Goal: Transaction & Acquisition: Purchase product/service

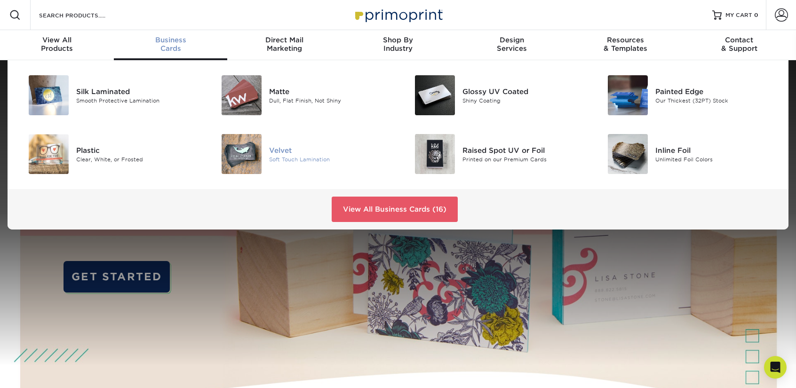
click at [245, 162] on img at bounding box center [242, 154] width 40 height 40
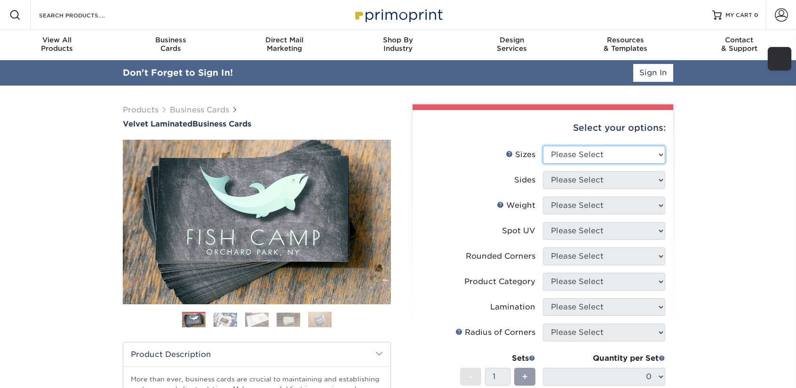
click at [548, 153] on select "Please Select 1.5" x 3.5" - Mini 1.75" x 3.5" - Mini 2" x 2" - Square 2" x 3" -…" at bounding box center [604, 155] width 122 height 18
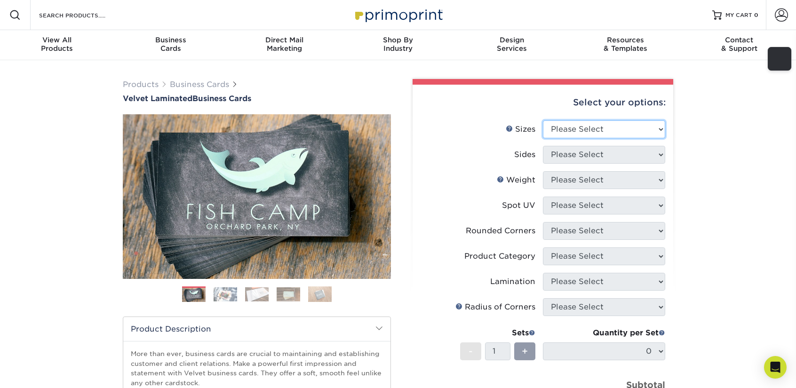
click at [574, 128] on select "Please Select 1.5" x 3.5" - Mini 1.75" x 3.5" - Mini 2" x 2" - Square 2" x 3" -…" at bounding box center [604, 129] width 122 height 18
select select "2.00x4.00"
click at [543, 120] on select "Please Select 1.5" x 3.5" - Mini 1.75" x 3.5" - Mini 2" x 2" - Square 2" x 3" -…" at bounding box center [604, 129] width 122 height 18
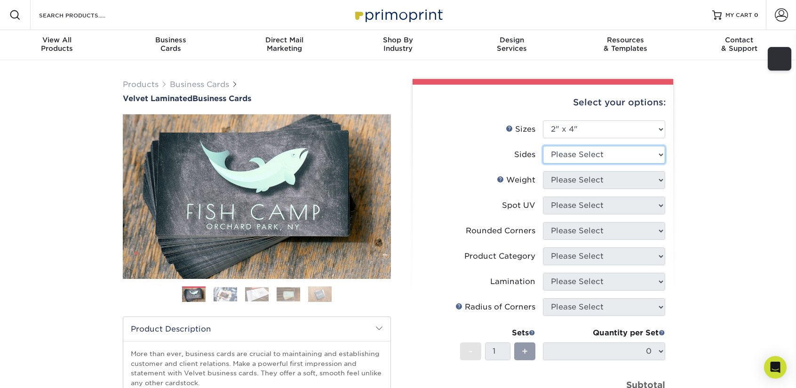
click at [593, 158] on select "Please Select Print Both Sides Print Front Only" at bounding box center [604, 155] width 122 height 18
select select "13abbda7-1d64-4f25-8bb2-c179b224825d"
click at [543, 146] on select "Please Select Print Both Sides Print Front Only" at bounding box center [604, 155] width 122 height 18
click at [577, 181] on select "Please Select 16PT" at bounding box center [604, 180] width 122 height 18
click at [581, 158] on select "Please Select Print Both Sides Print Front Only" at bounding box center [604, 155] width 122 height 18
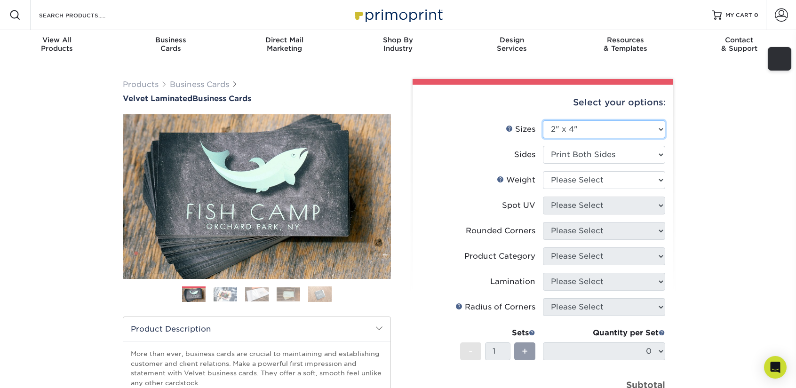
click at [581, 126] on select "Please Select 1.5" x 3.5" - Mini 1.75" x 3.5" - Mini 2" x 2" - Square 2" x 3" -…" at bounding box center [604, 129] width 122 height 18
select select "2.00x3.50"
click at [543, 120] on select "Please Select 1.5" x 3.5" - Mini 1.75" x 3.5" - Mini 2" x 2" - Square 2" x 3" -…" at bounding box center [604, 129] width 122 height 18
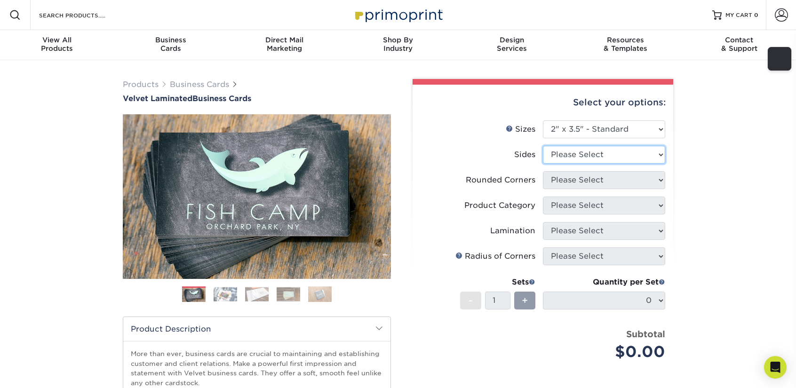
click at [587, 162] on select "Please Select Print Both Sides Print Front Only" at bounding box center [604, 155] width 122 height 18
select select "13abbda7-1d64-4f25-8bb2-c179b224825d"
click at [543, 146] on select "Please Select Print Both Sides Print Front Only" at bounding box center [604, 155] width 122 height 18
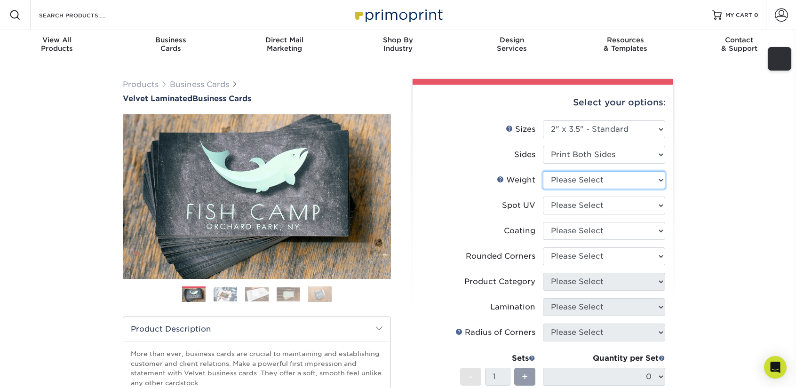
click at [579, 179] on select "Please Select 16PT" at bounding box center [604, 180] width 122 height 18
select select "16PT"
click at [543, 171] on select "Please Select 16PT" at bounding box center [604, 180] width 122 height 18
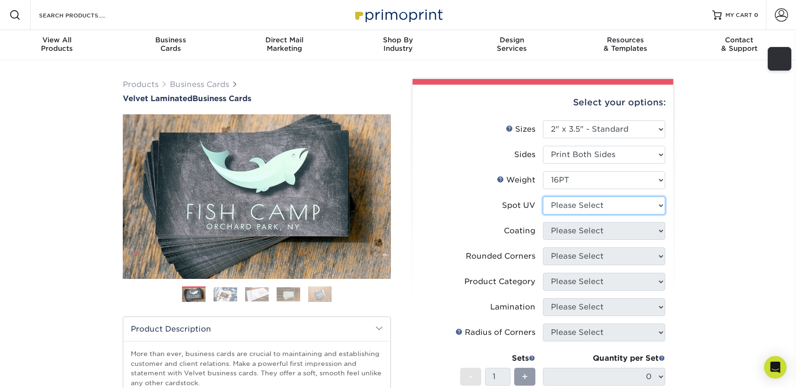
click at [579, 204] on select "Please Select No Spot UV Front and Back (Both Sides) Front Only Back Only" at bounding box center [604, 206] width 122 height 18
select select "0"
click at [543, 197] on select "Please Select No Spot UV Front and Back (Both Sides) Front Only Back Only" at bounding box center [604, 206] width 122 height 18
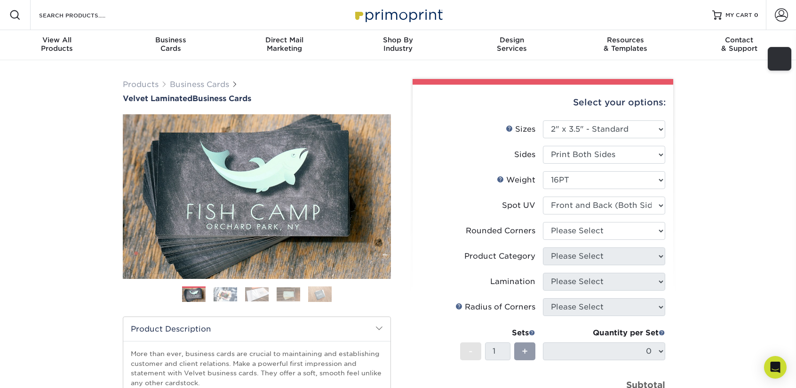
click at [584, 217] on li "Spot UV Please Select No Spot UV Front and Back (Both Sides) Front Only Back On…" at bounding box center [543, 209] width 245 height 25
click at [584, 221] on li "Spot UV Please Select No Spot UV Front and Back (Both Sides) Front Only Back On…" at bounding box center [543, 209] width 245 height 25
click at [585, 227] on select "Please Select Yes - Round 2 Corners Yes - Round 4 Corners No" at bounding box center [604, 231] width 122 height 18
select select "7672df9e-0e0a-464d-8e1f-920c575e4da3"
click at [543, 222] on select "Please Select Yes - Round 2 Corners Yes - Round 4 Corners No" at bounding box center [604, 231] width 122 height 18
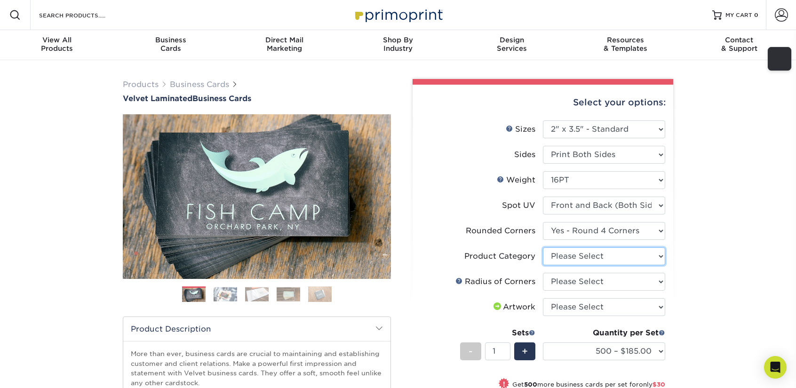
click at [578, 264] on select "Please Select Business Cards" at bounding box center [604, 257] width 122 height 18
select select "3b5148f1-0588-4f88-a218-97bcfdce65c1"
click at [543, 248] on select "Please Select Business Cards" at bounding box center [604, 257] width 122 height 18
click at [578, 281] on select "Please Select Rounded 1/8" Rounded 1/4"" at bounding box center [604, 282] width 122 height 18
